Goal: Information Seeking & Learning: Check status

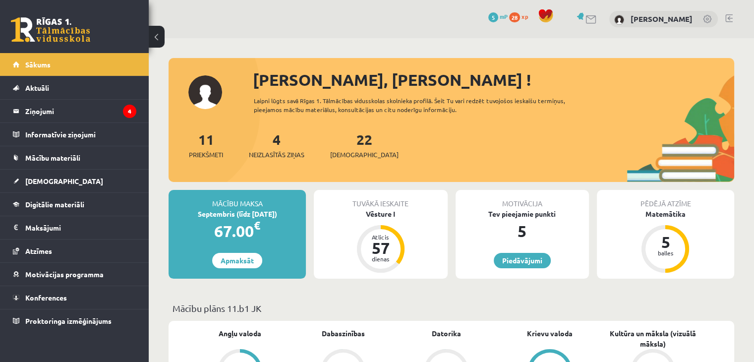
click at [269, 160] on div "11 Priekšmeti 4 Neizlasītās ziņas 22 Ieskaites" at bounding box center [452, 155] width 566 height 53
click at [115, 118] on legend "Ziņojumi 4" at bounding box center [80, 111] width 111 height 23
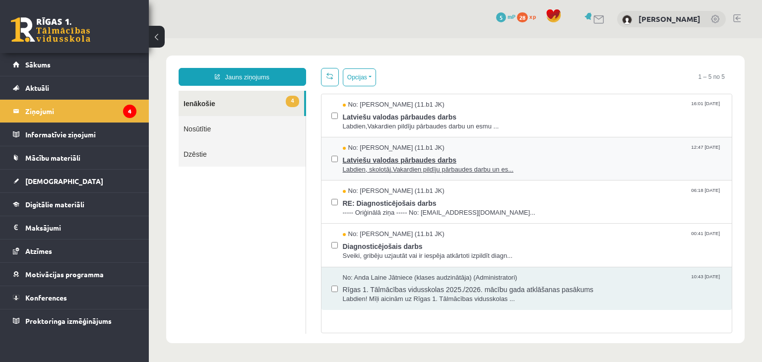
click at [379, 153] on span "Latviešu valodas pārbaudes darbs" at bounding box center [532, 159] width 379 height 12
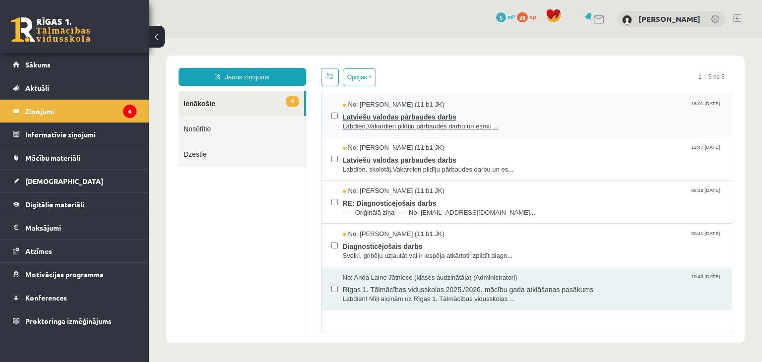
click at [399, 122] on span "Labdien,Vakardien pildīju pārbaudes darbu un esmu ..." at bounding box center [532, 126] width 379 height 9
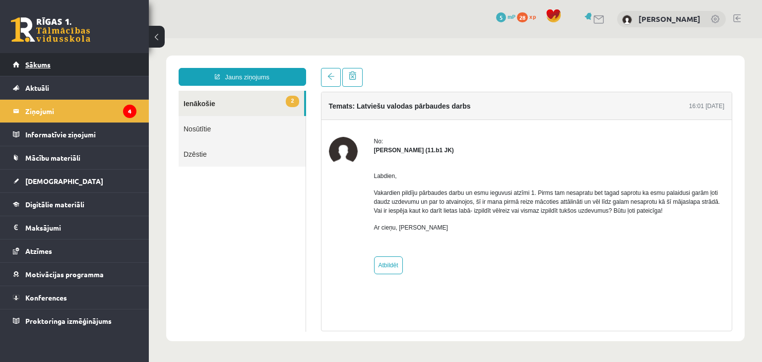
click at [33, 73] on link "Sākums" at bounding box center [75, 64] width 124 height 23
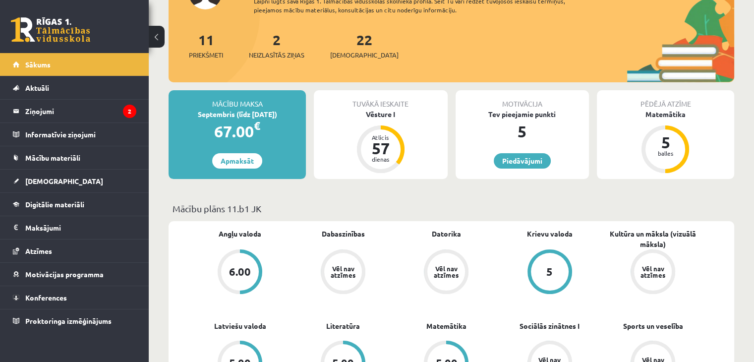
scroll to position [99, 0]
click at [348, 46] on link "22 Ieskaites" at bounding box center [364, 45] width 68 height 29
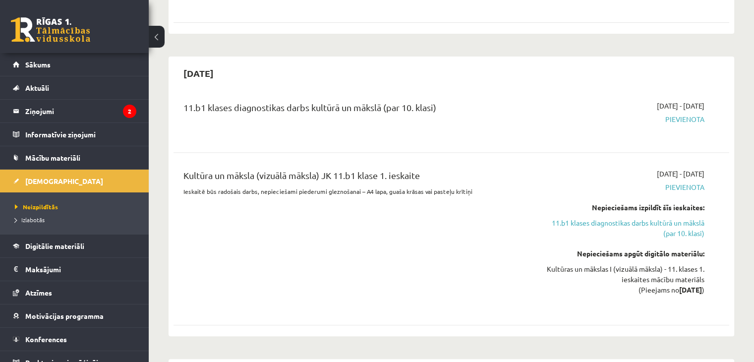
scroll to position [397, 0]
